Goal: Transaction & Acquisition: Purchase product/service

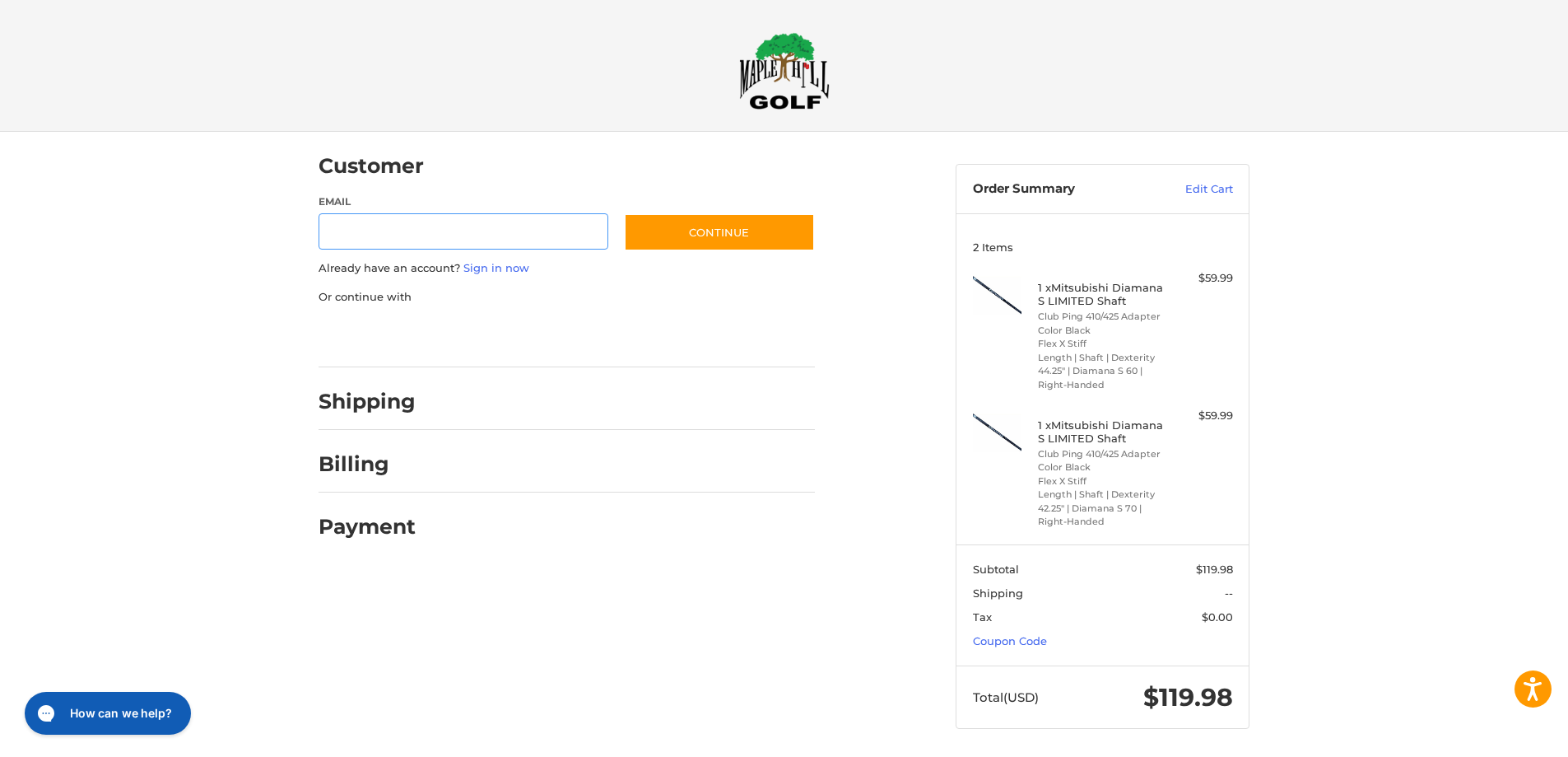
click at [562, 235] on input "Email" at bounding box center [463, 231] width 290 height 37
type input "**********"
click at [697, 226] on button "Continue" at bounding box center [719, 232] width 191 height 38
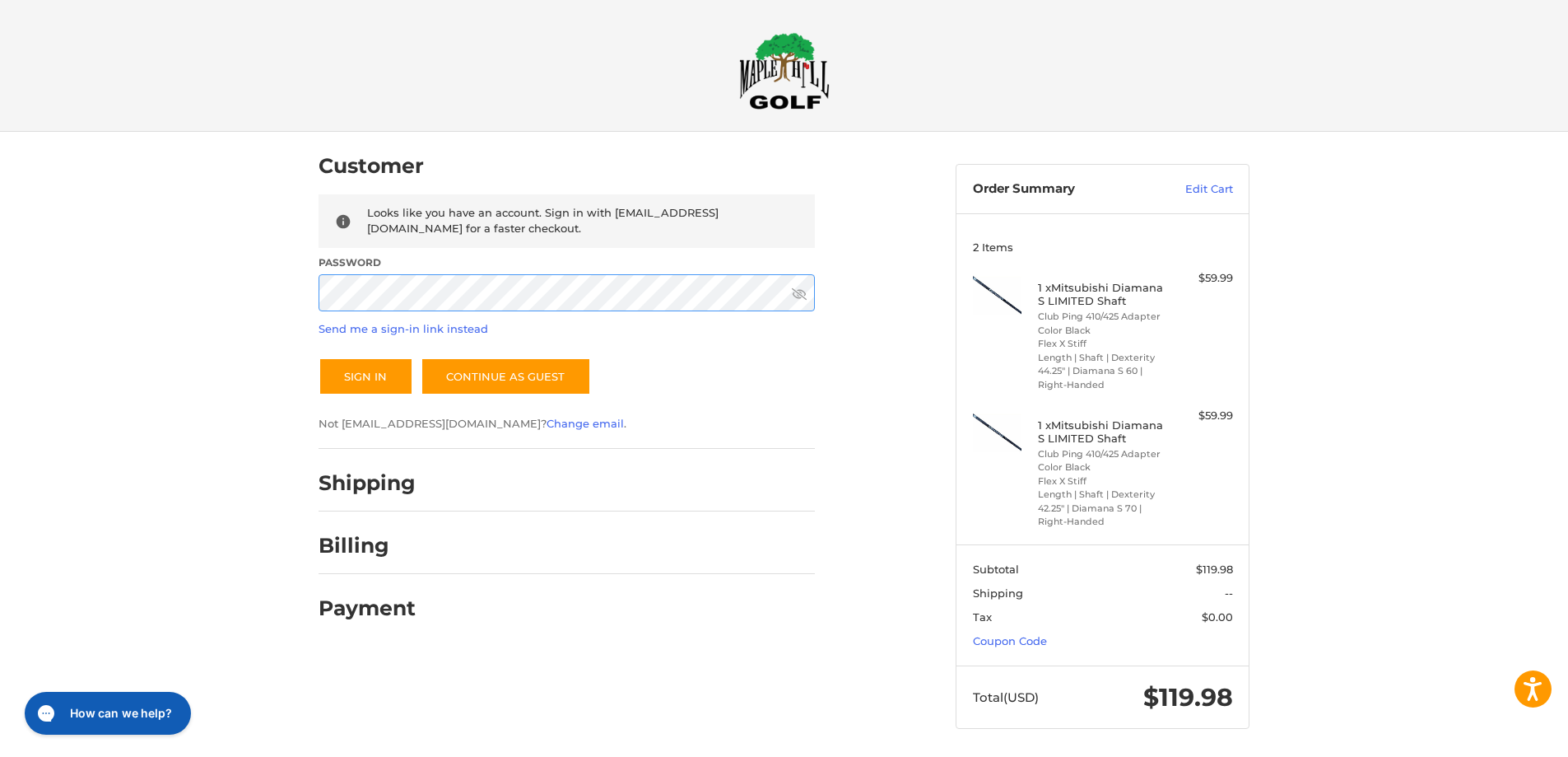
click at [318, 358] on button "Sign In" at bounding box center [365, 376] width 95 height 38
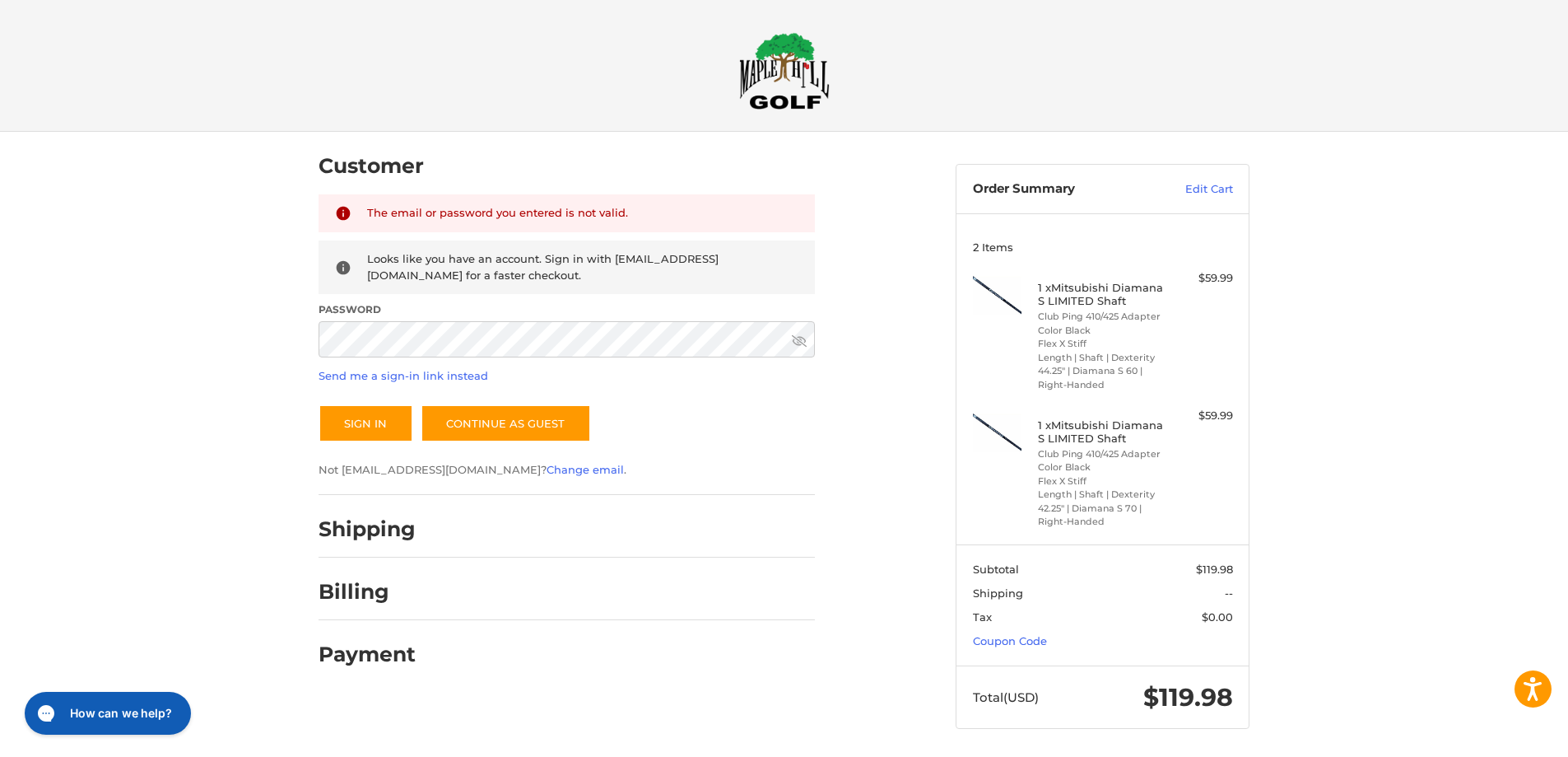
click at [799, 346] on icon at bounding box center [799, 341] width 15 height 15
click at [386, 421] on button "Sign In" at bounding box center [365, 423] width 95 height 38
click at [318, 405] on button "Sign In" at bounding box center [365, 423] width 95 height 38
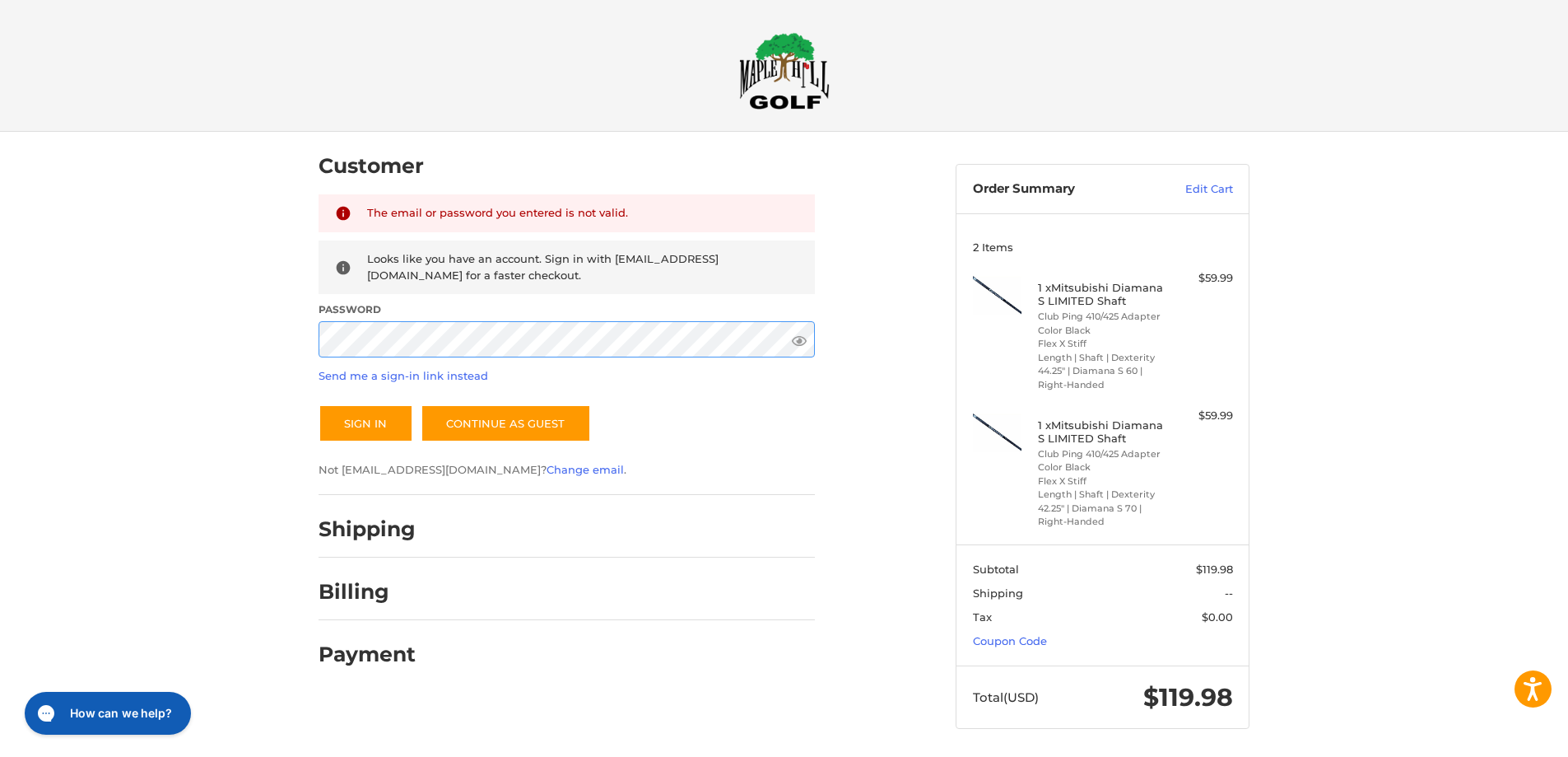
click at [318, 405] on button "Sign In" at bounding box center [365, 423] width 95 height 38
click at [385, 377] on link "Send me a sign-in link instead" at bounding box center [403, 375] width 170 height 13
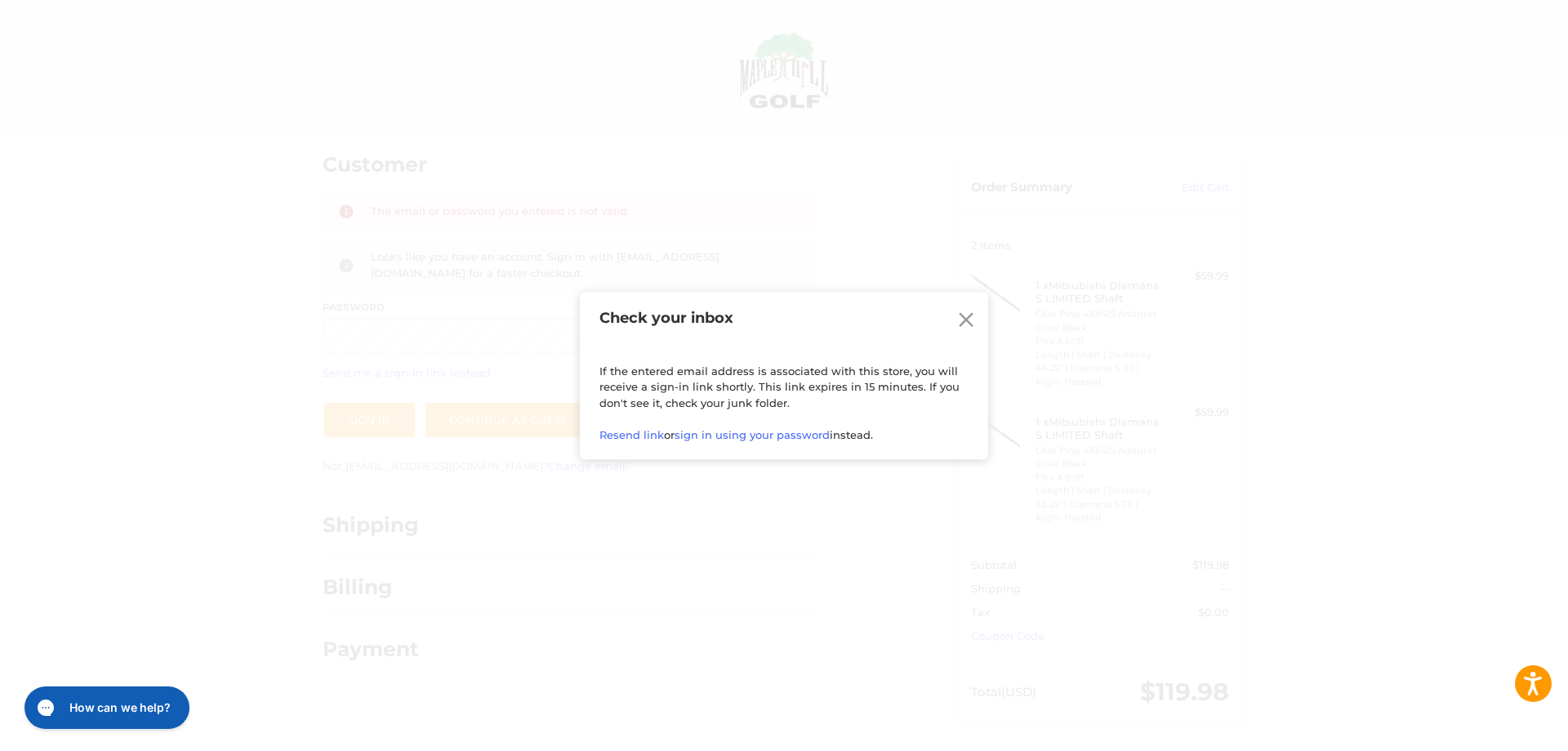
click at [957, 326] on icon at bounding box center [966, 319] width 25 height 25
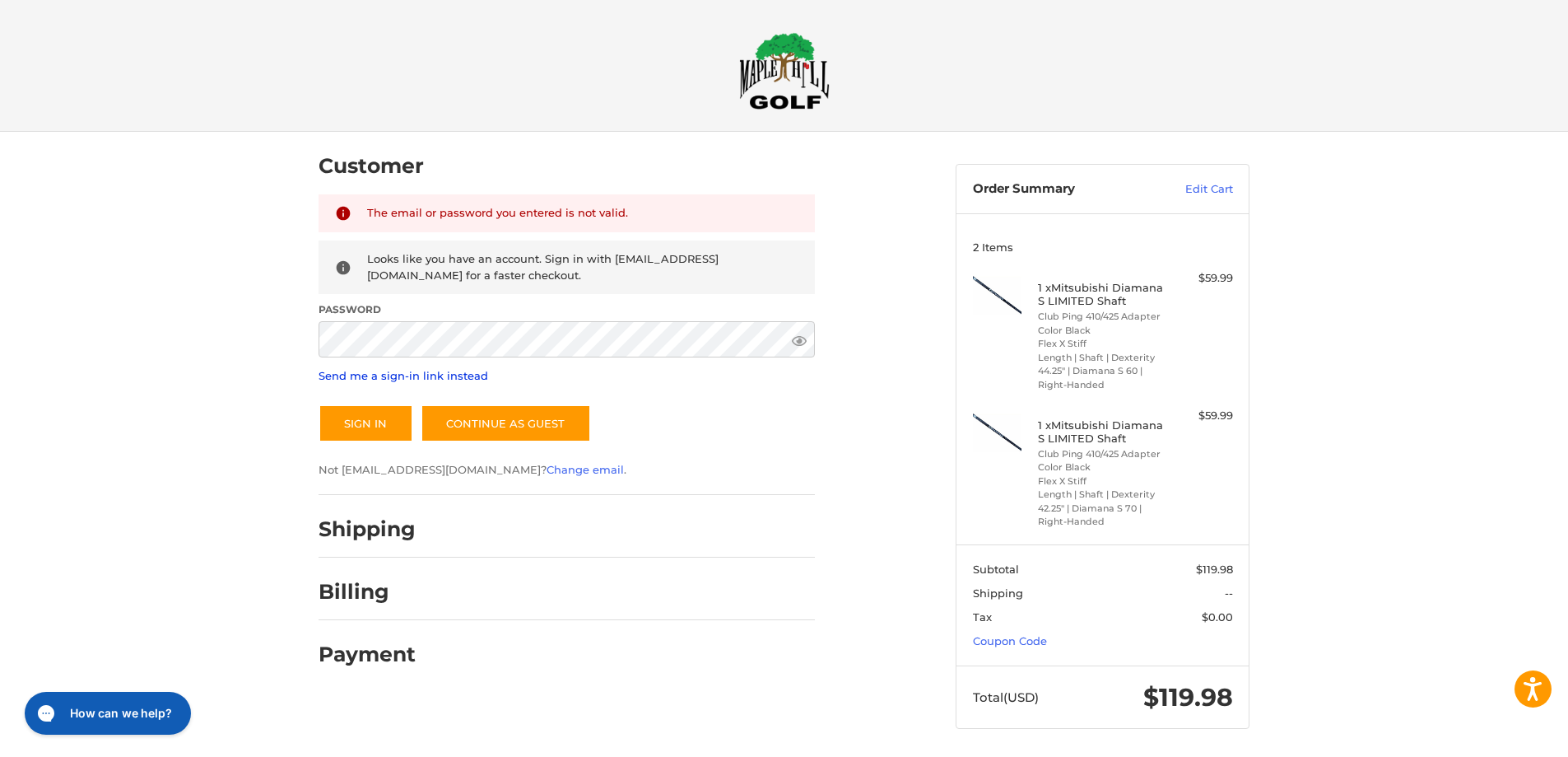
click at [0, 756] on div at bounding box center [0, 760] width 0 height 0
click at [1193, 194] on link "Edit Cart" at bounding box center [1191, 189] width 83 height 16
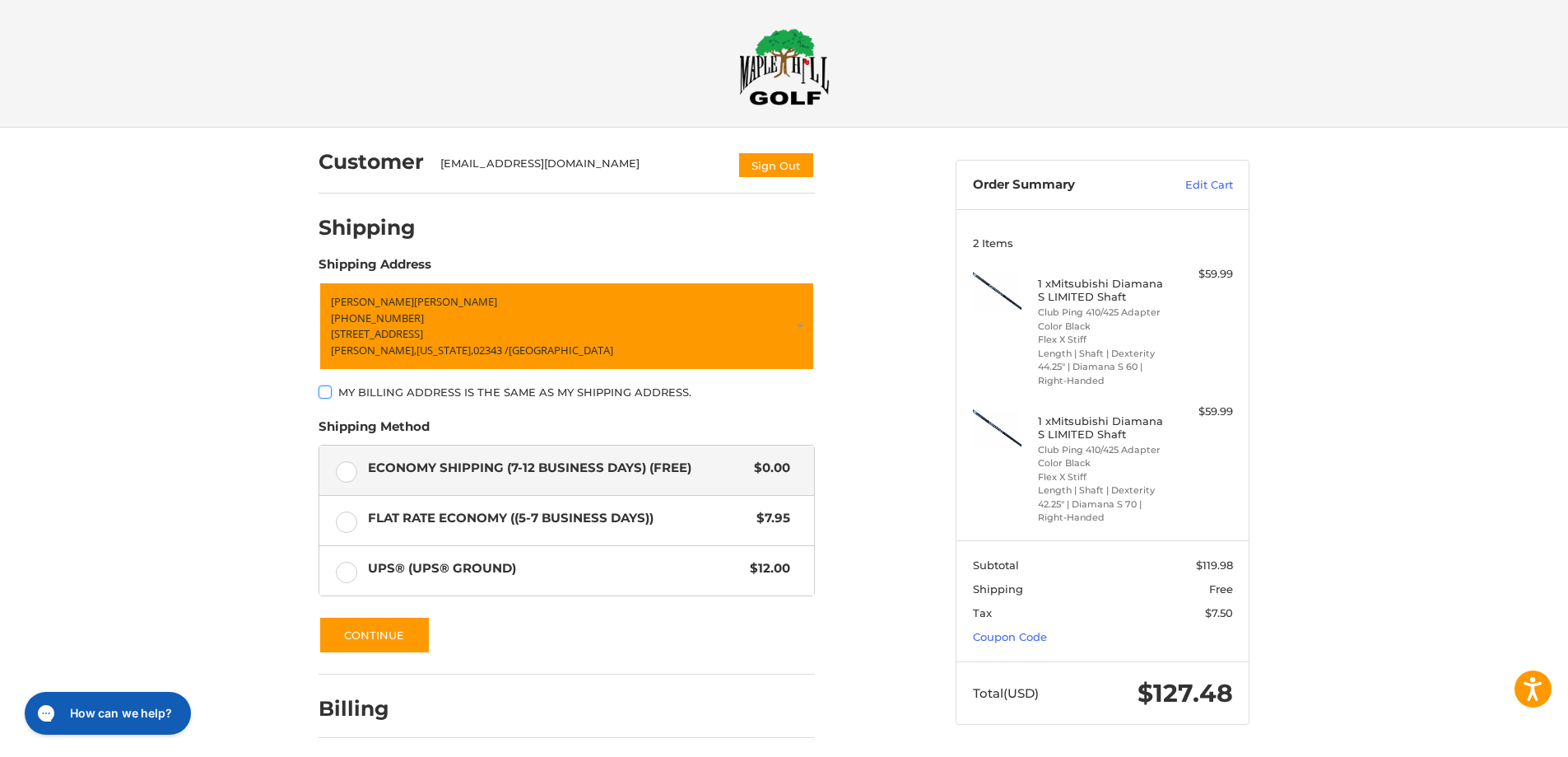
scroll to position [62, 0]
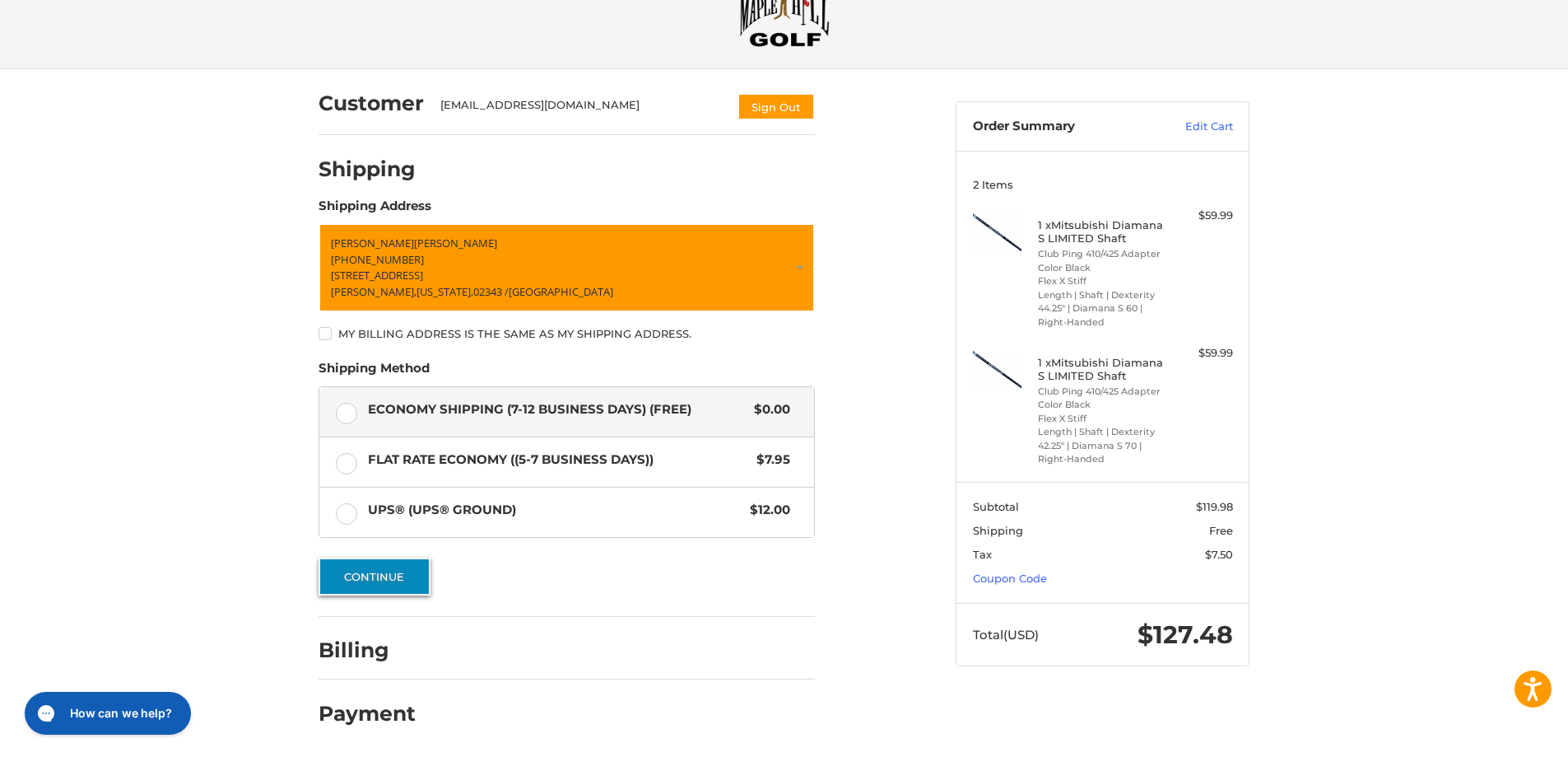
click at [340, 579] on button "Continue" at bounding box center [374, 576] width 112 height 38
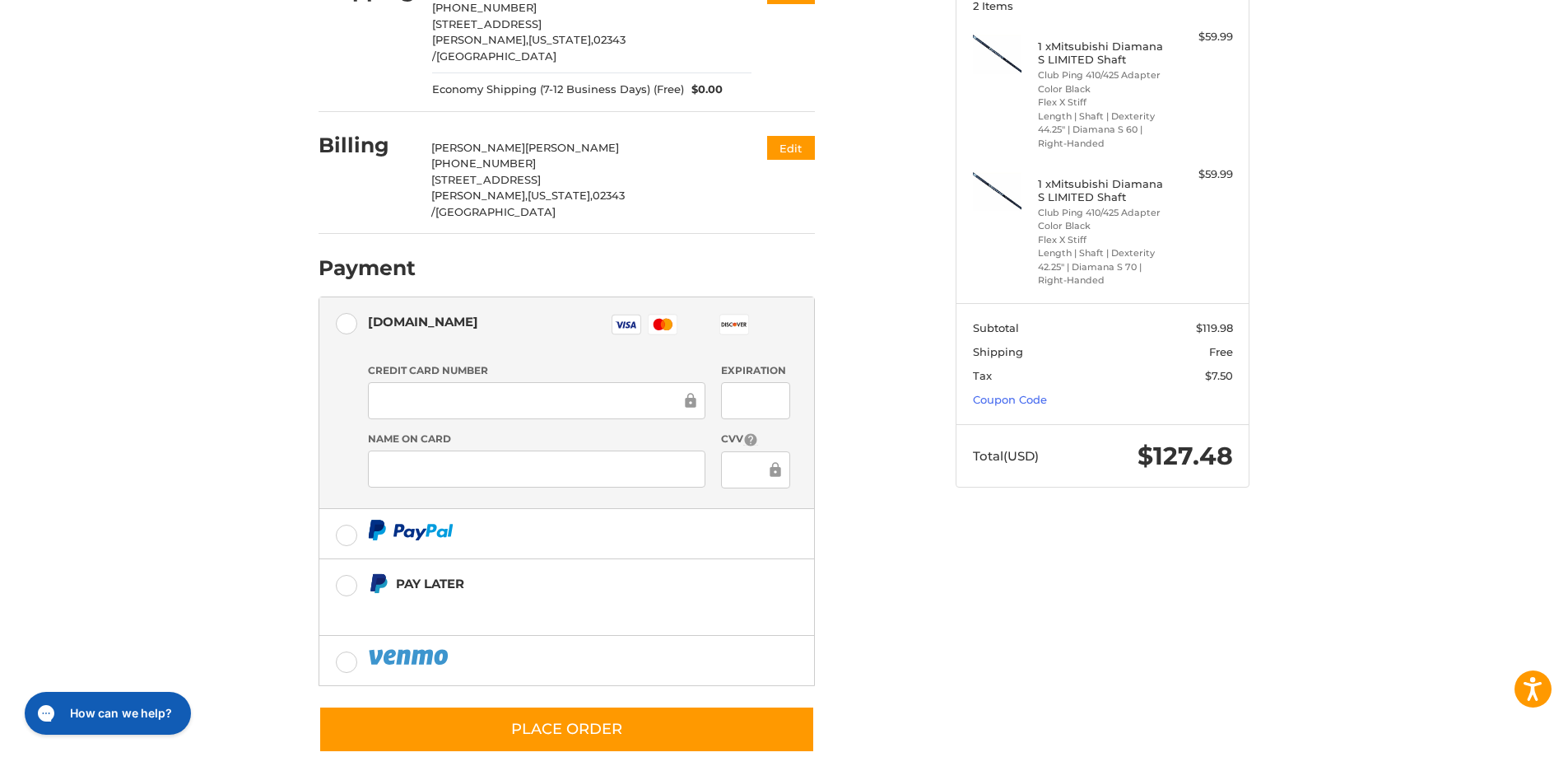
scroll to position [77, 0]
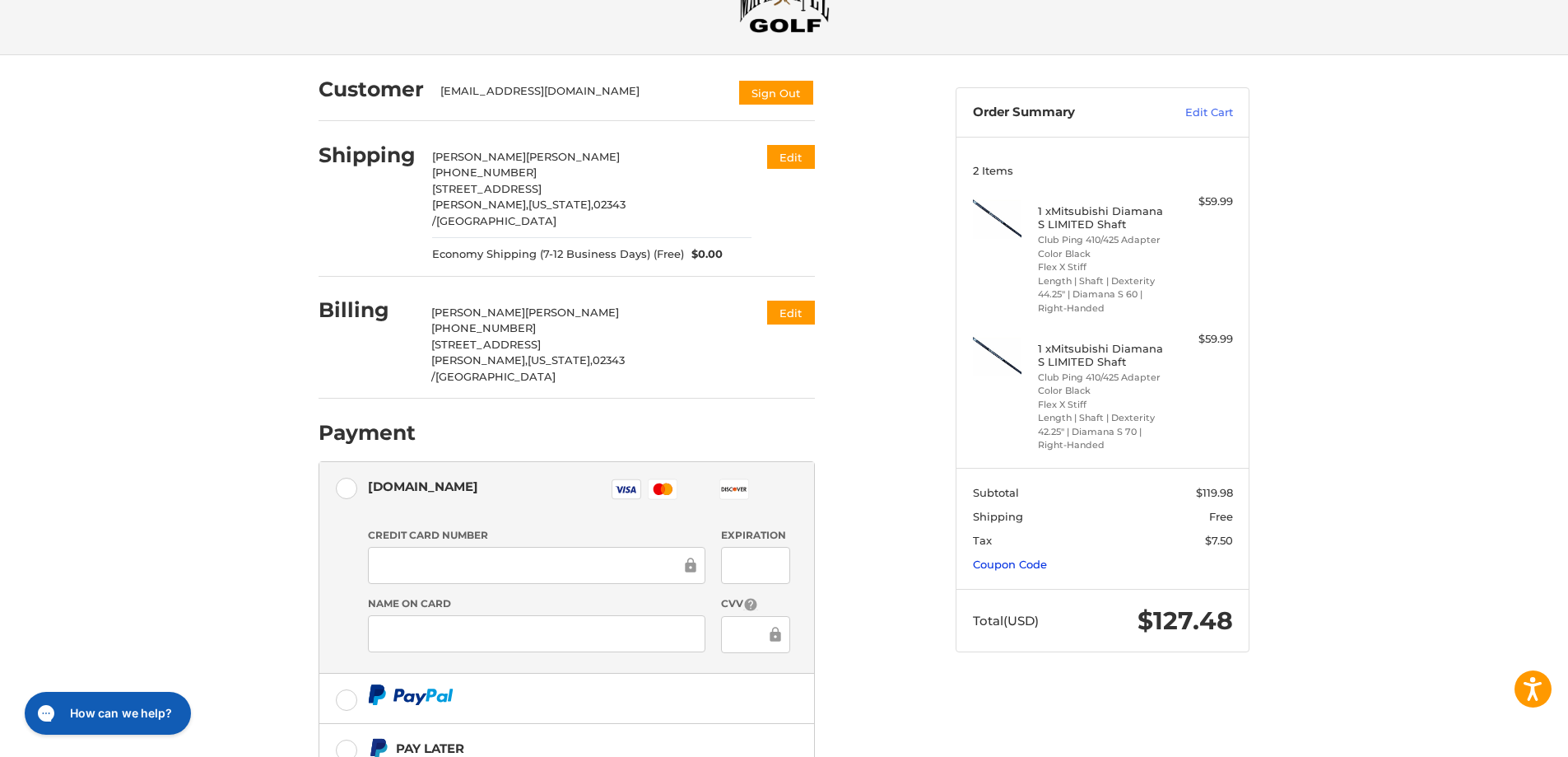
click at [1002, 560] on link "Coupon Code" at bounding box center [1009, 563] width 74 height 13
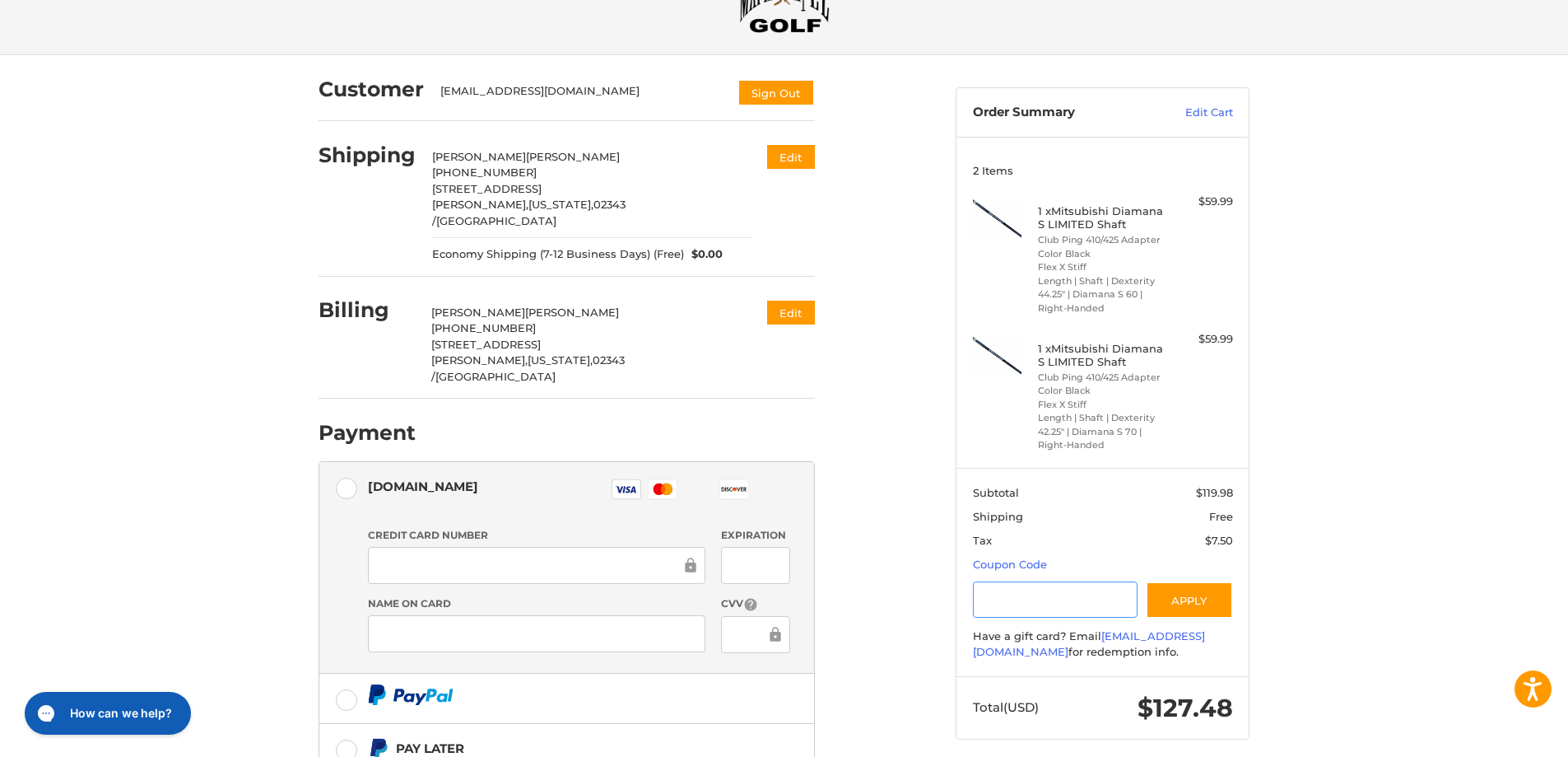
drag, startPoint x: 1015, startPoint y: 587, endPoint x: 1001, endPoint y: 592, distance: 14.9
click at [1013, 592] on input "Gift Certificate or Coupon Code" at bounding box center [1055, 599] width 166 height 37
paste input "*********"
type input "*********"
click at [1194, 603] on button "Apply" at bounding box center [1189, 599] width 87 height 37
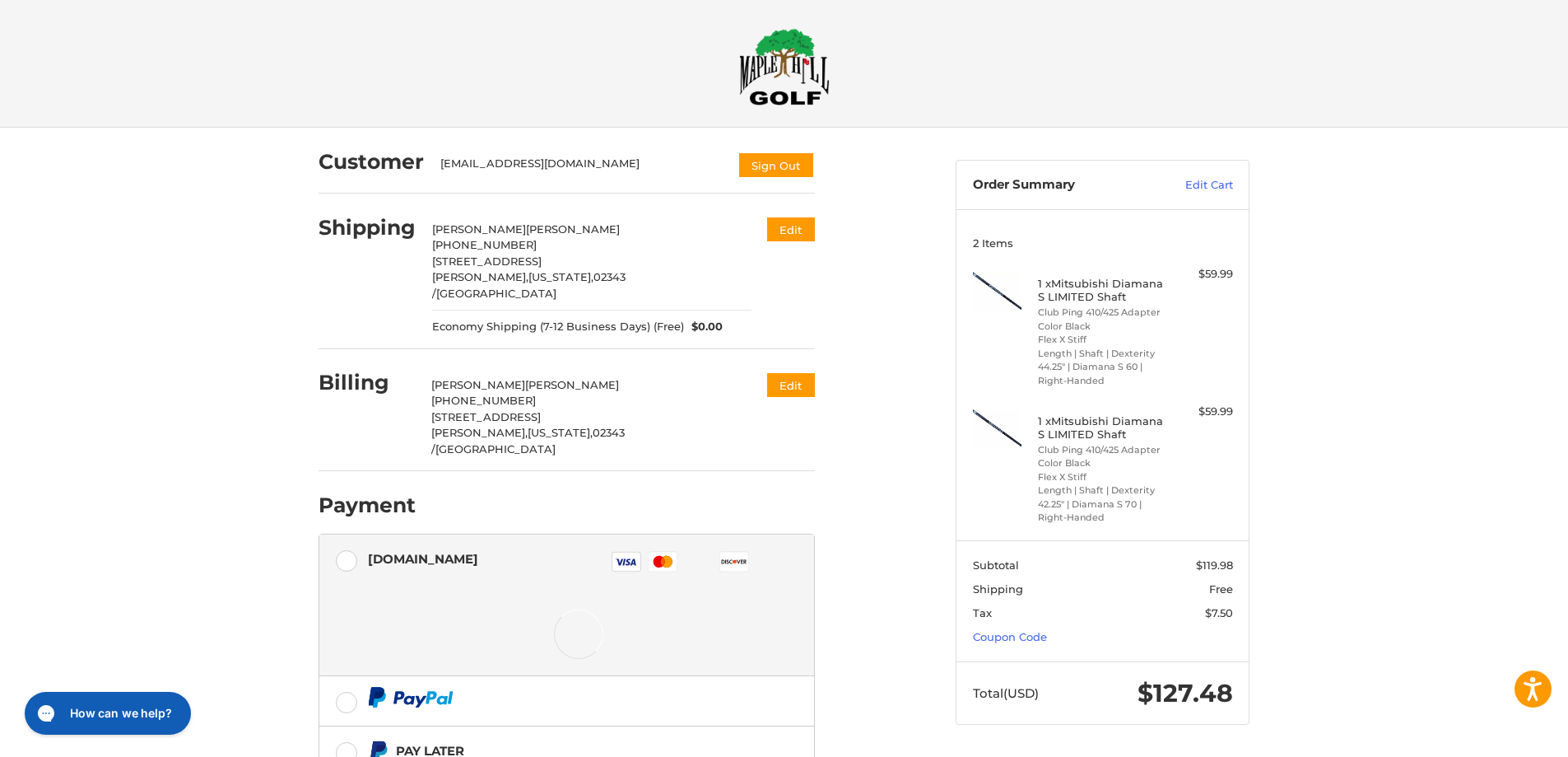
scroll to position [86, 0]
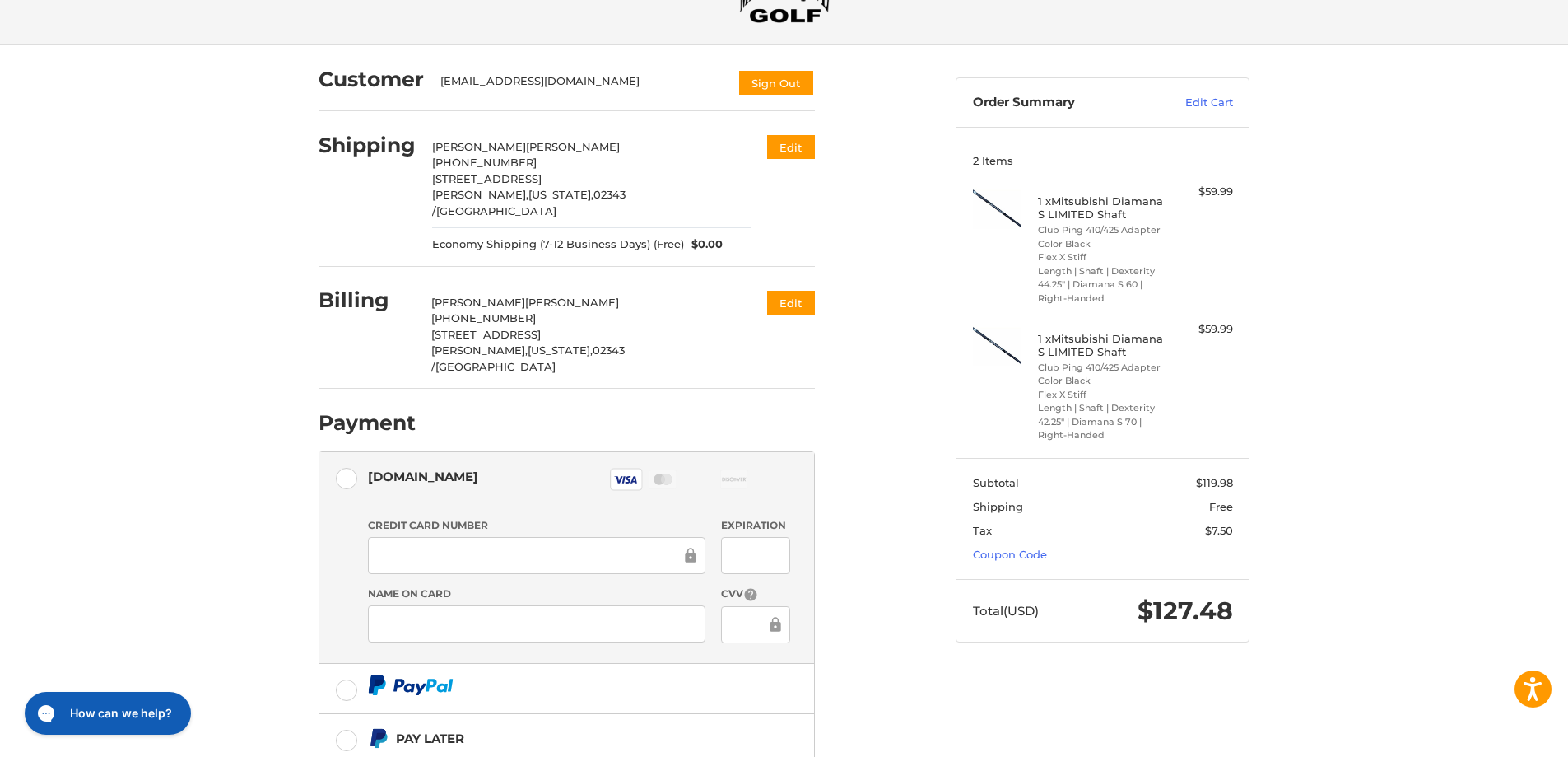
click at [727, 606] on div at bounding box center [755, 624] width 68 height 37
click at [900, 625] on div "Customer allanz47@hotmail.com Sign Out Shipping Allan Zamora +1 8577195109 11 W…" at bounding box center [624, 486] width 637 height 882
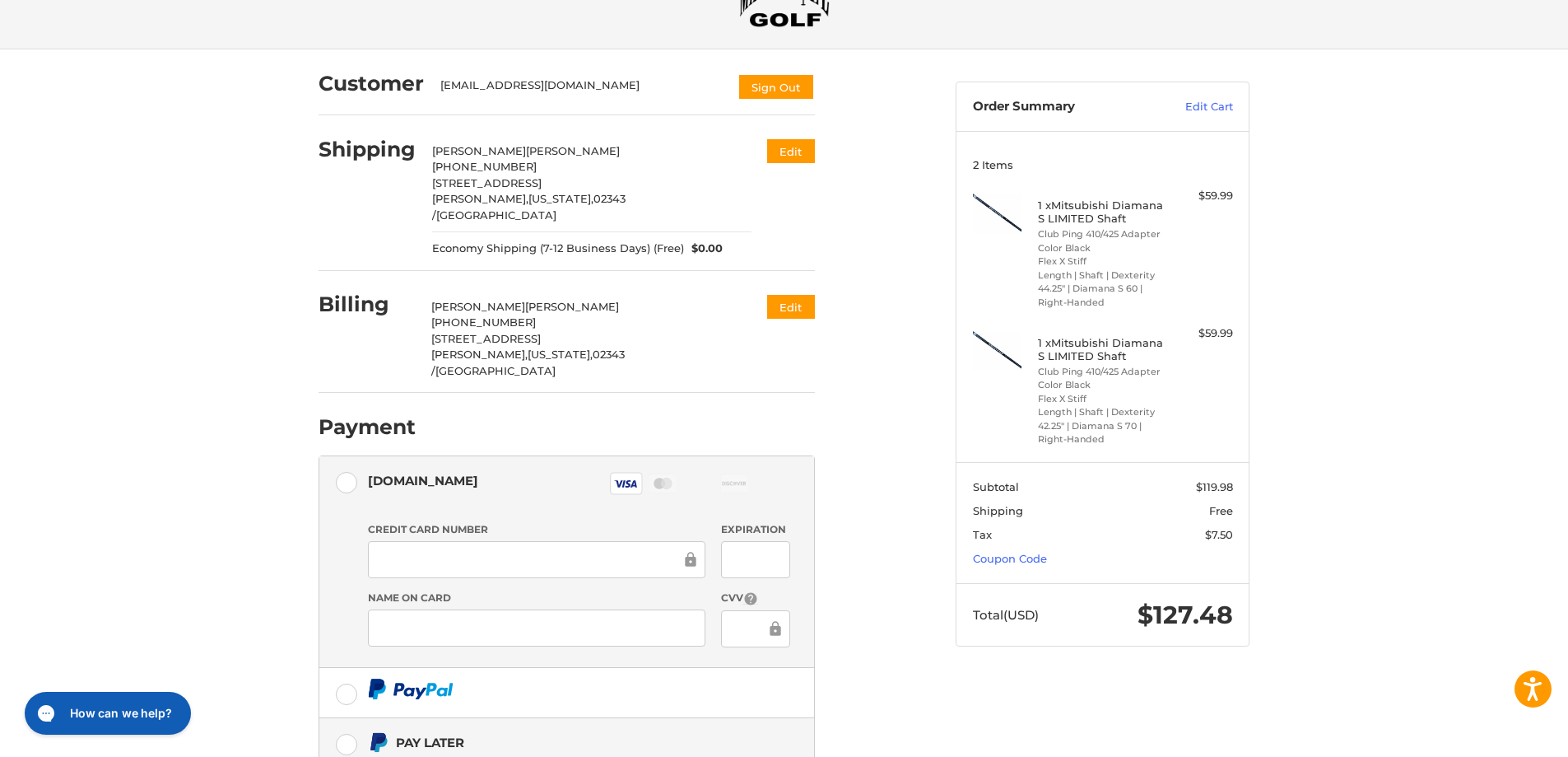
scroll to position [242, 0]
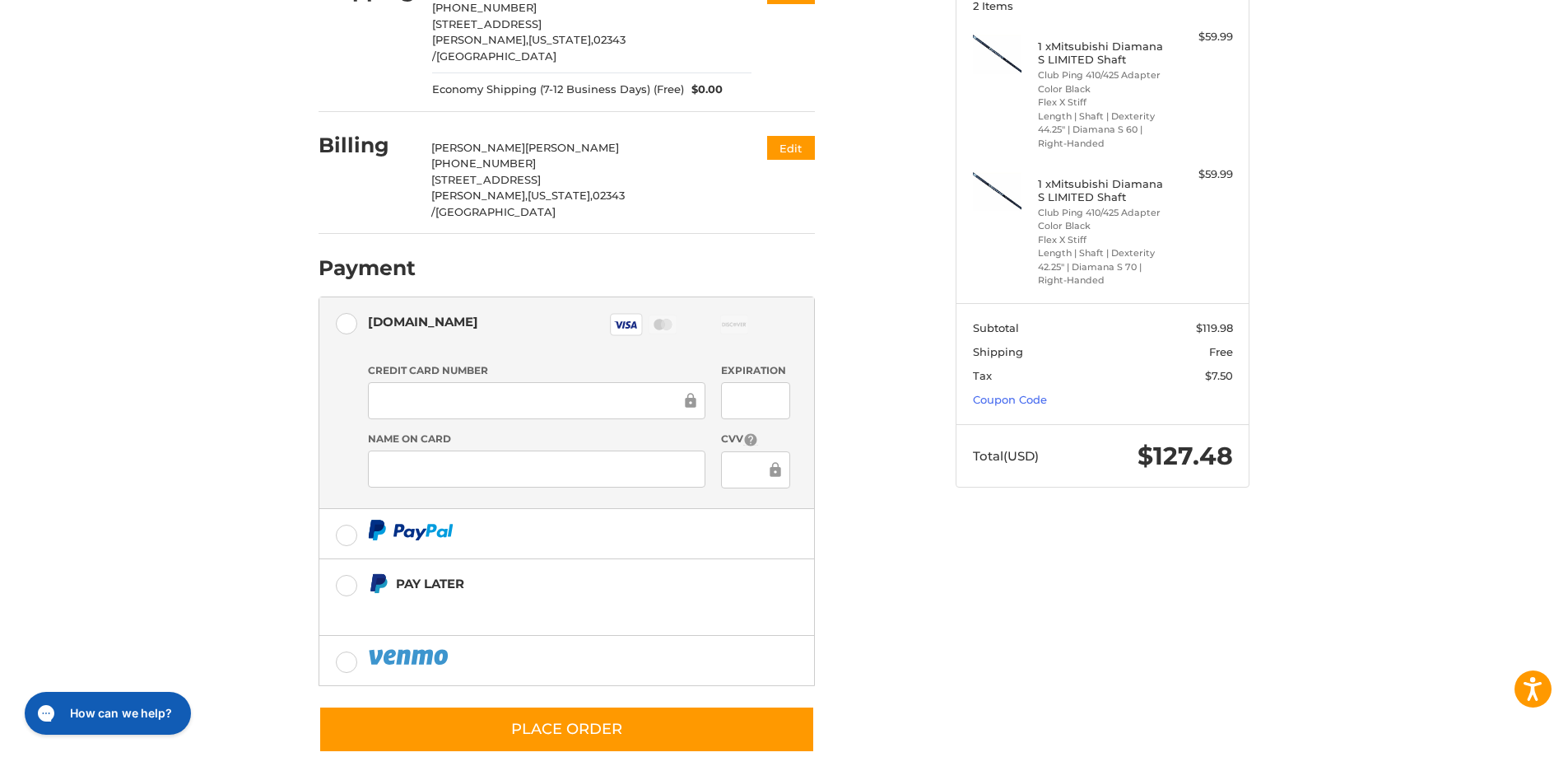
drag, startPoint x: 1179, startPoint y: 585, endPoint x: 1172, endPoint y: 566, distance: 20.2
click at [1180, 585] on div "Customer [EMAIL_ADDRESS][DOMAIN_NAME] Sign Out Shipping [PERSON_NAME] +1 857719…" at bounding box center [785, 340] width 988 height 898
click at [1122, 690] on div "Customer [EMAIL_ADDRESS][DOMAIN_NAME] Sign Out Shipping [PERSON_NAME] +1 857719…" at bounding box center [785, 340] width 988 height 898
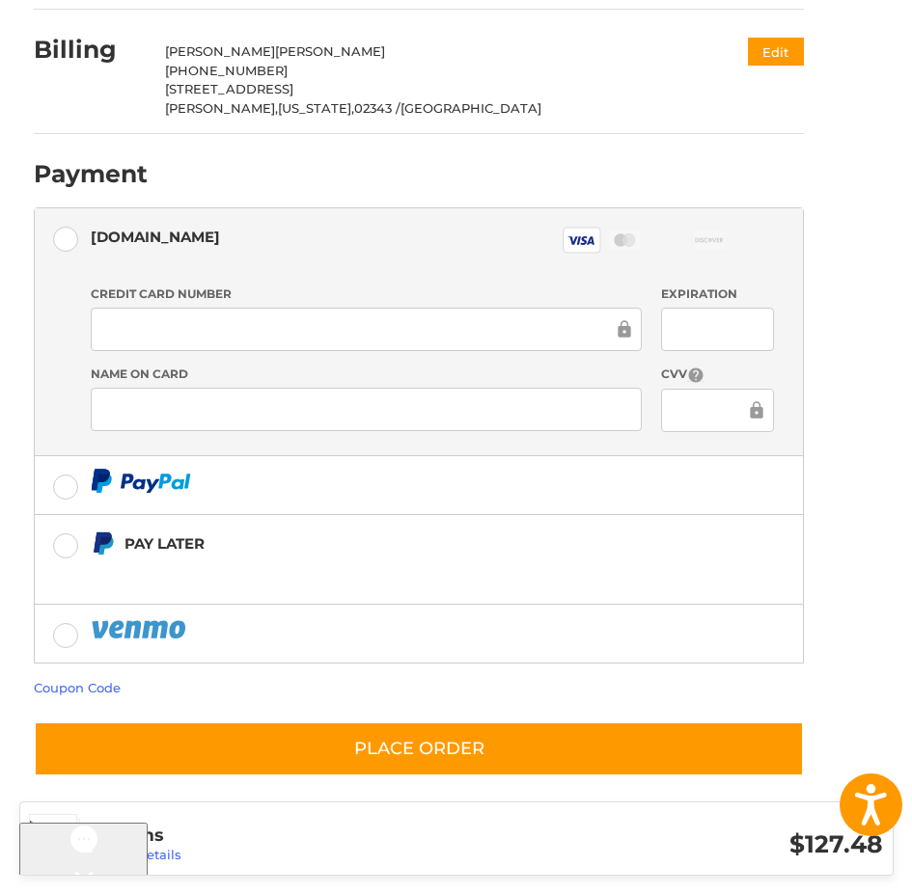
scroll to position [0, 0]
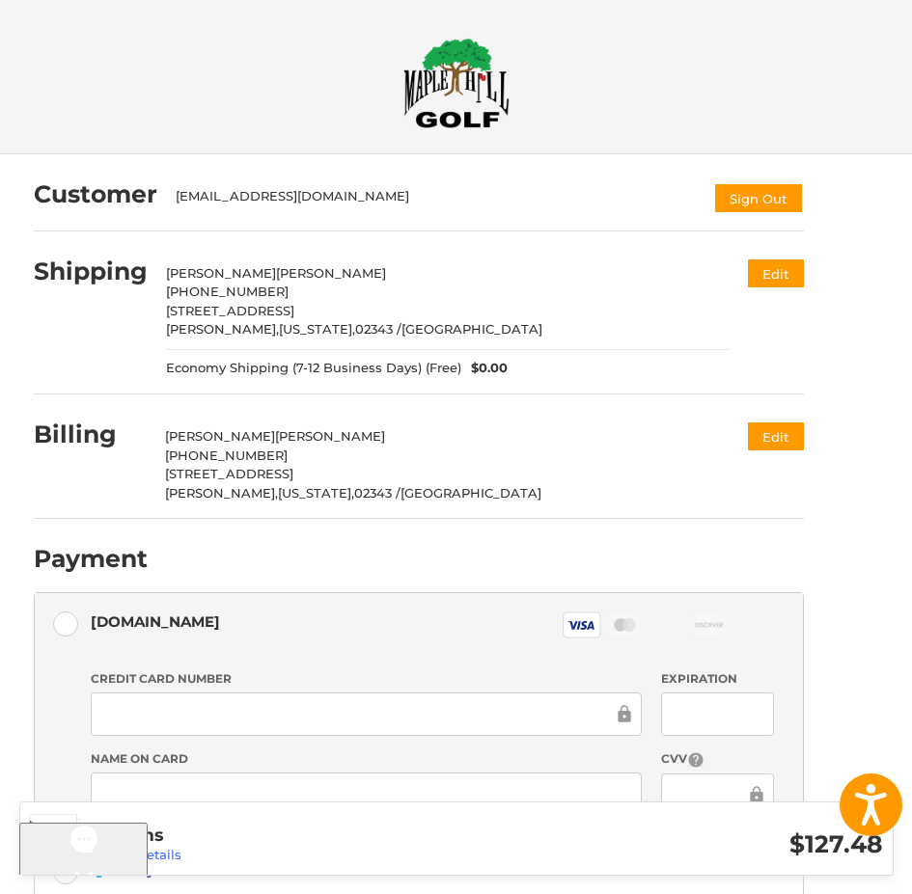
click at [451, 99] on img at bounding box center [456, 83] width 106 height 91
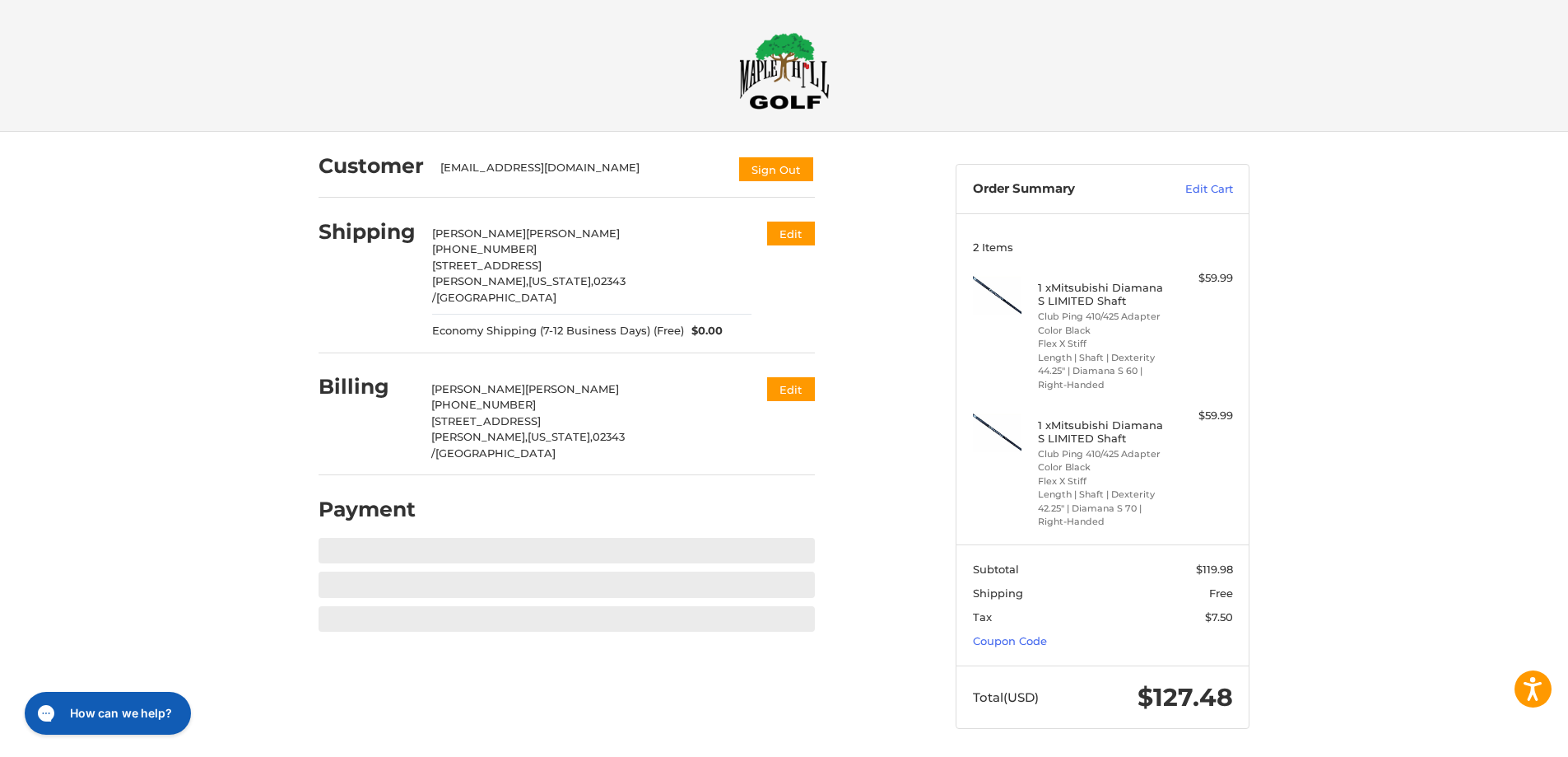
scroll to position [4, 0]
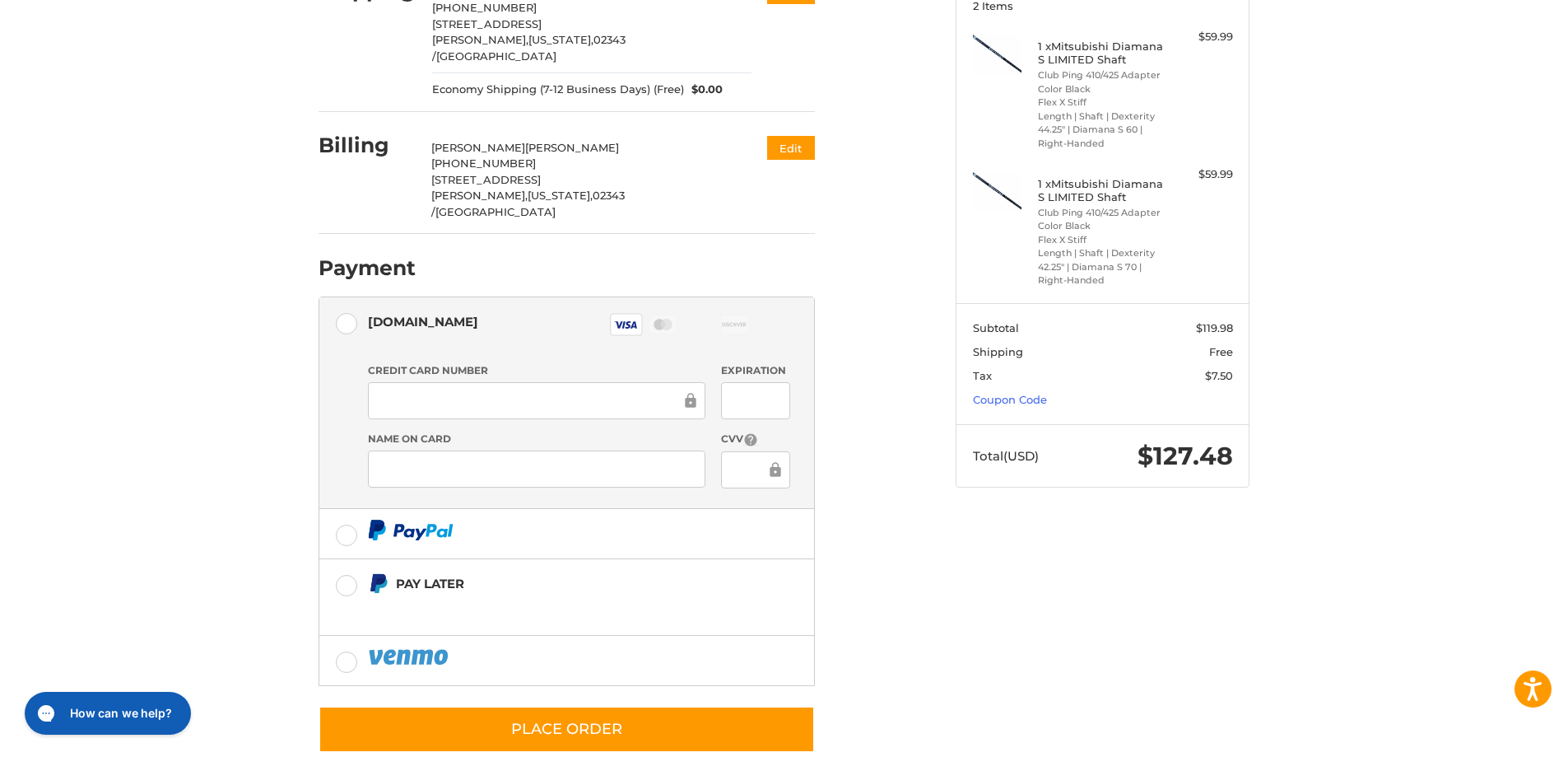
click at [950, 624] on div "Customer [EMAIL_ADDRESS][DOMAIN_NAME] Sign Out Shipping [PERSON_NAME] +1 857719…" at bounding box center [785, 340] width 988 height 898
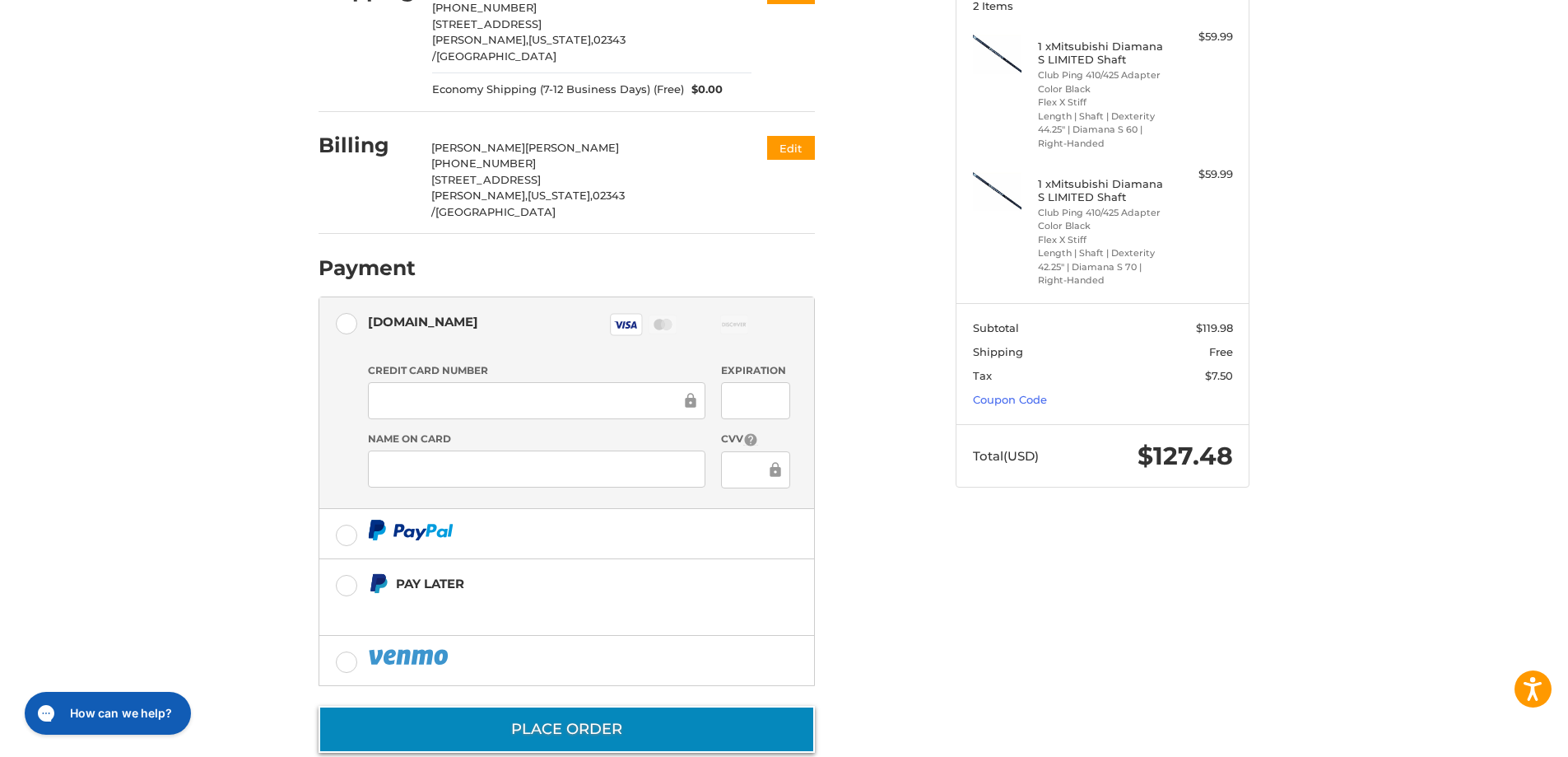
click at [566, 706] on button "Place Order" at bounding box center [566, 729] width 497 height 47
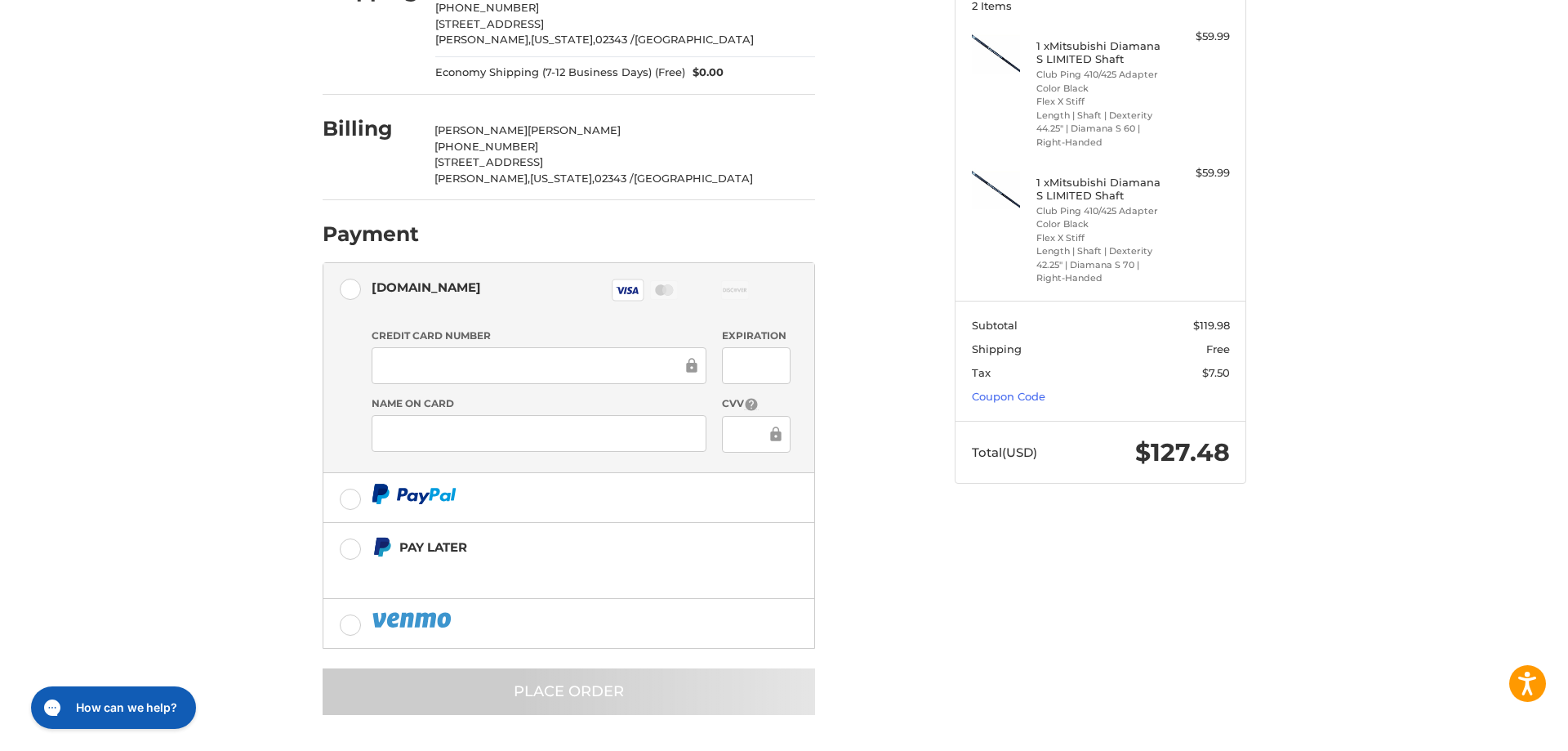
scroll to position [0, 0]
